Goal: Task Accomplishment & Management: Use online tool/utility

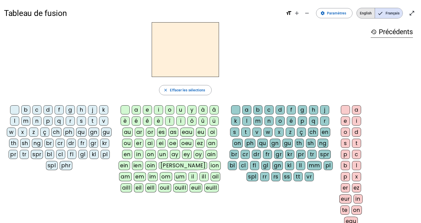
click at [368, 14] on span "English" at bounding box center [366, 13] width 18 height 10
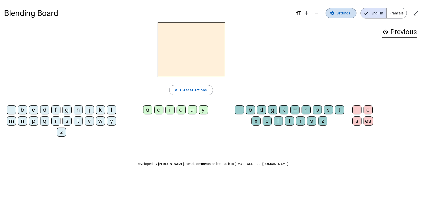
drag, startPoint x: 333, startPoint y: 13, endPoint x: 329, endPoint y: 18, distance: 6.8
click at [333, 14] on mat-icon "settings" at bounding box center [332, 13] width 5 height 5
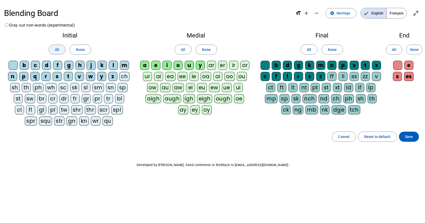
click at [54, 49] on span at bounding box center [57, 50] width 16 height 12
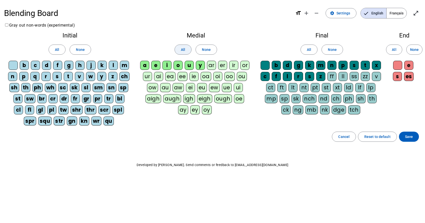
drag, startPoint x: 184, startPoint y: 51, endPoint x: 209, endPoint y: 50, distance: 25.0
click at [184, 51] on span "All" at bounding box center [183, 50] width 4 height 6
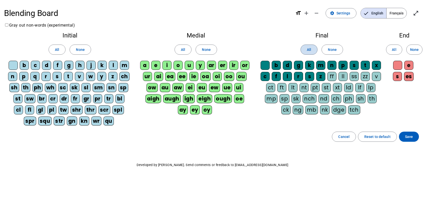
drag, startPoint x: 304, startPoint y: 50, endPoint x: 316, endPoint y: 50, distance: 12.1
click at [307, 50] on span at bounding box center [309, 50] width 16 height 12
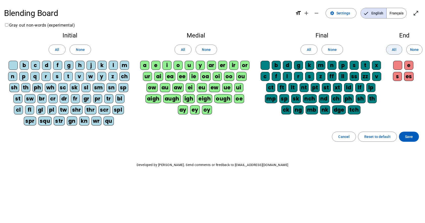
drag, startPoint x: 397, startPoint y: 48, endPoint x: 415, endPoint y: 110, distance: 64.8
click at [397, 49] on span at bounding box center [394, 50] width 16 height 12
click at [410, 135] on span "Save" at bounding box center [409, 137] width 8 height 6
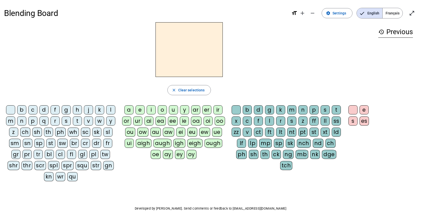
click at [112, 120] on div "y" at bounding box center [110, 120] width 9 height 9
click at [177, 108] on div "u" at bounding box center [173, 109] width 9 height 9
click at [290, 109] on div "m" at bounding box center [291, 109] width 9 height 9
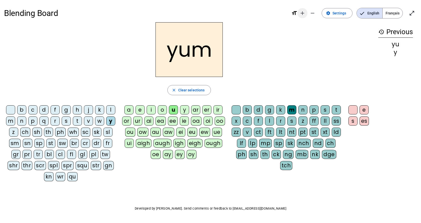
click at [303, 12] on mat-icon "add" at bounding box center [303, 13] width 6 height 6
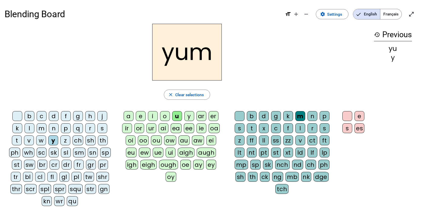
click at [80, 114] on div "g" at bounding box center [78, 116] width 10 height 10
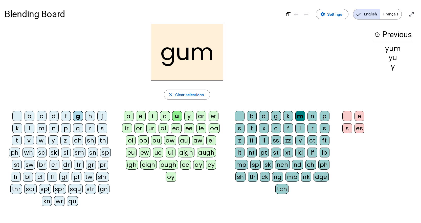
click at [63, 176] on div "gl" at bounding box center [64, 177] width 10 height 10
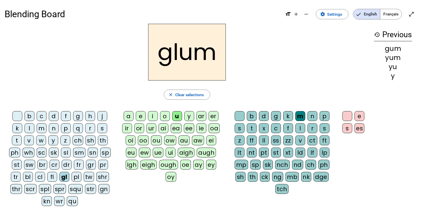
click at [73, 175] on div "pl" at bounding box center [77, 177] width 10 height 10
click at [243, 166] on div "mp" at bounding box center [241, 165] width 13 height 10
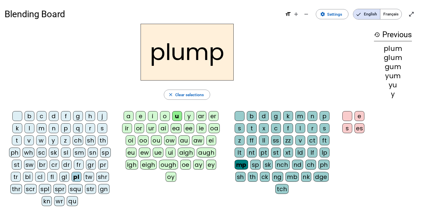
click at [64, 154] on div "sl" at bounding box center [66, 152] width 10 height 10
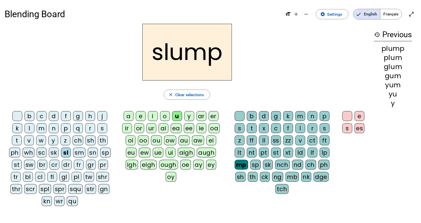
click at [15, 164] on div "st" at bounding box center [17, 165] width 10 height 10
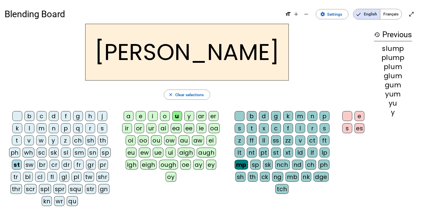
click at [127, 115] on div "a" at bounding box center [129, 116] width 10 height 10
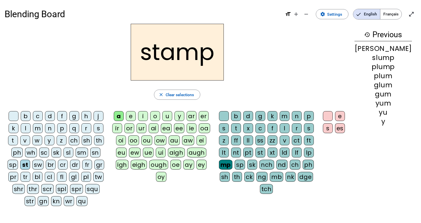
click at [18, 140] on div "t" at bounding box center [13, 140] width 10 height 10
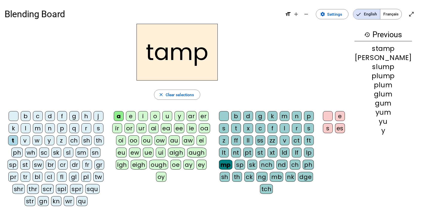
click at [314, 114] on div "p" at bounding box center [309, 116] width 10 height 10
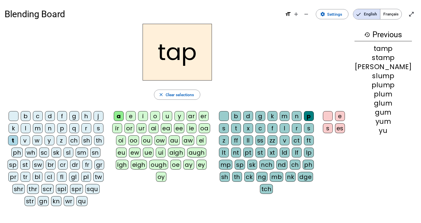
click at [393, 49] on div "tamp" at bounding box center [383, 48] width 57 height 7
click at [232, 163] on div "mp" at bounding box center [225, 165] width 13 height 10
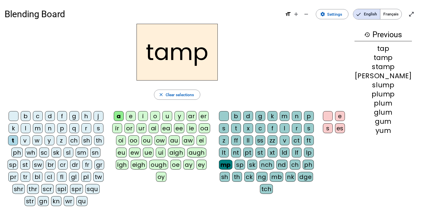
click at [314, 115] on div "p" at bounding box center [309, 116] width 10 height 10
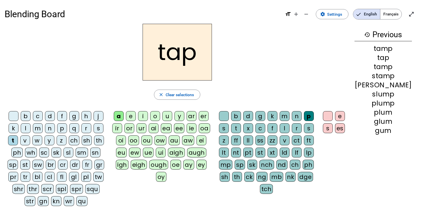
click at [20, 176] on div "tr" at bounding box center [25, 177] width 10 height 10
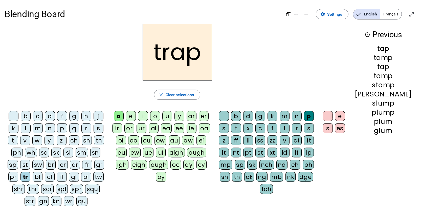
click at [148, 115] on div "i" at bounding box center [143, 116] width 10 height 10
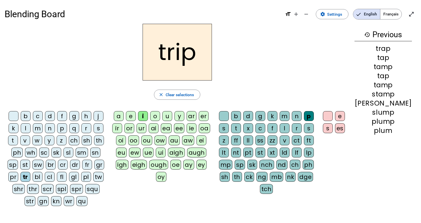
click at [36, 196] on div "str" at bounding box center [30, 201] width 11 height 10
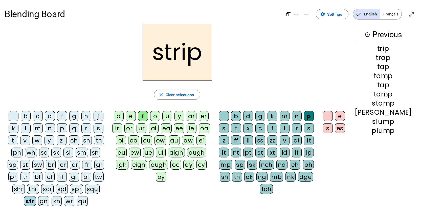
click at [124, 117] on div "a" at bounding box center [119, 116] width 10 height 10
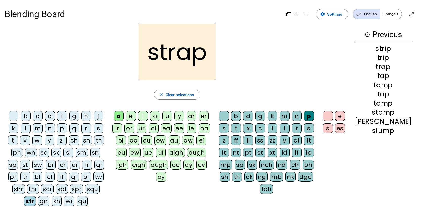
click at [41, 189] on div "scr" at bounding box center [47, 189] width 12 height 10
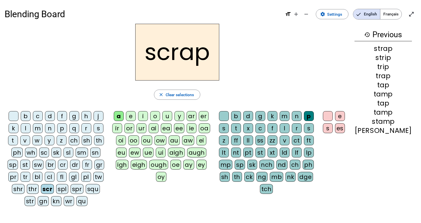
click at [333, 129] on div "s" at bounding box center [328, 128] width 10 height 10
